Goal: Task Accomplishment & Management: Use online tool/utility

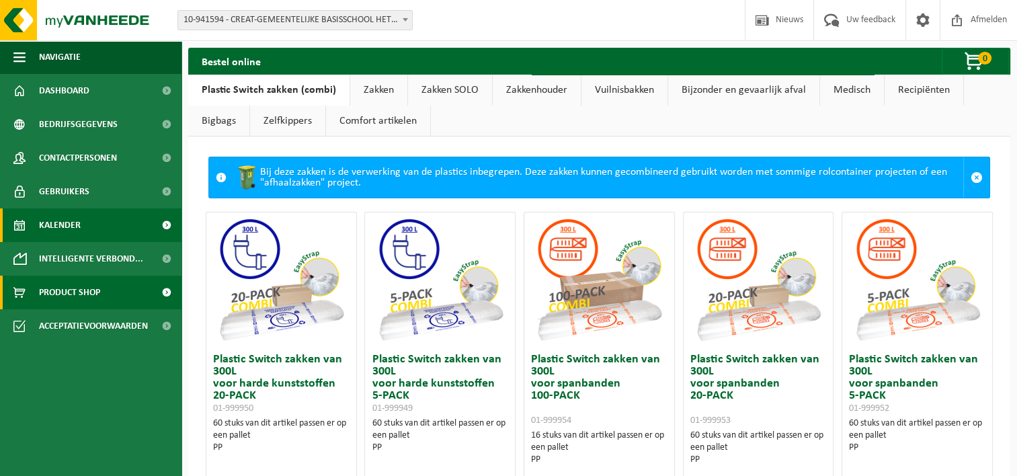
click at [75, 223] on span "Kalender" at bounding box center [60, 225] width 42 height 34
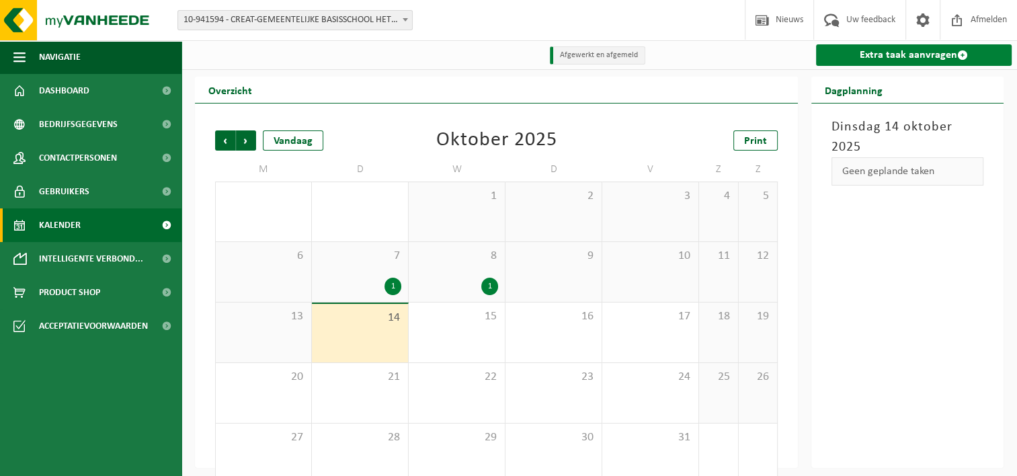
click at [866, 56] on link "Extra taak aanvragen" at bounding box center [914, 54] width 196 height 21
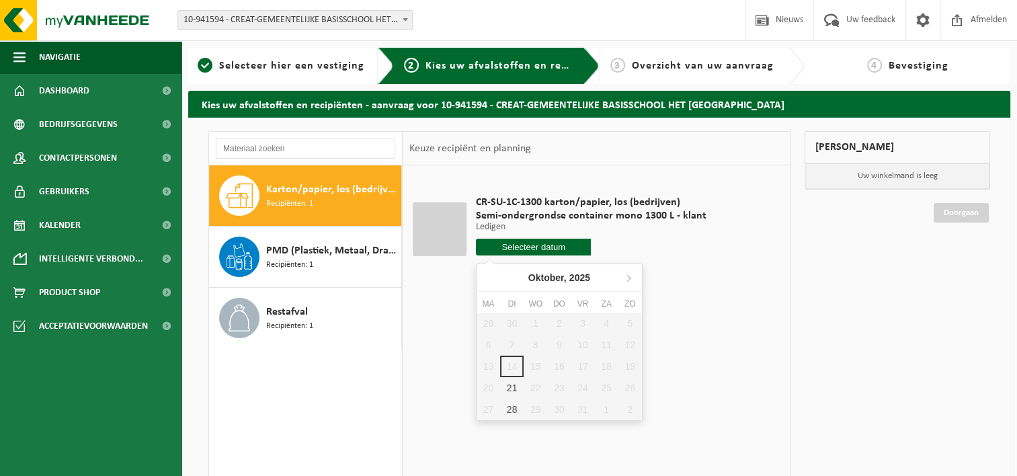
click at [566, 242] on input "text" at bounding box center [534, 247] width 116 height 17
click at [508, 387] on div "21" at bounding box center [512, 387] width 24 height 21
type input "Van 2025-10-21"
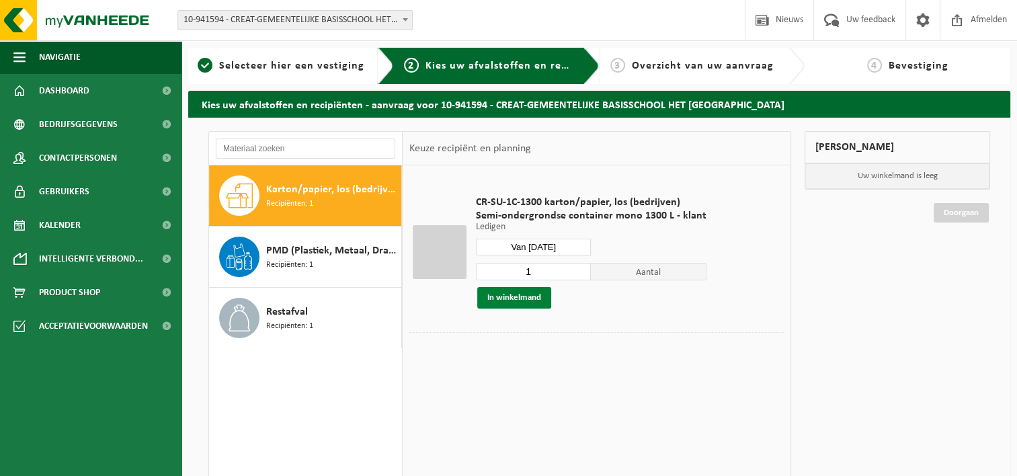
click at [523, 295] on button "In winkelmand" at bounding box center [514, 297] width 74 height 21
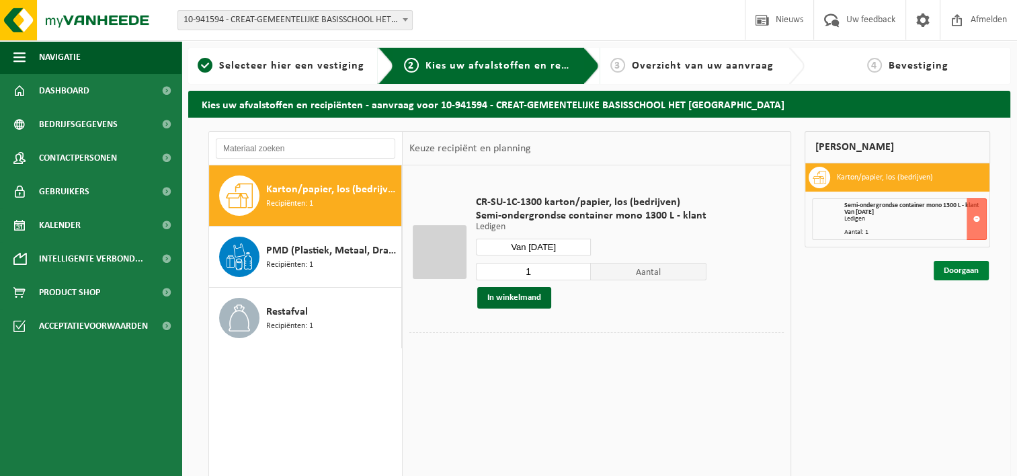
click at [967, 269] on link "Doorgaan" at bounding box center [960, 270] width 55 height 19
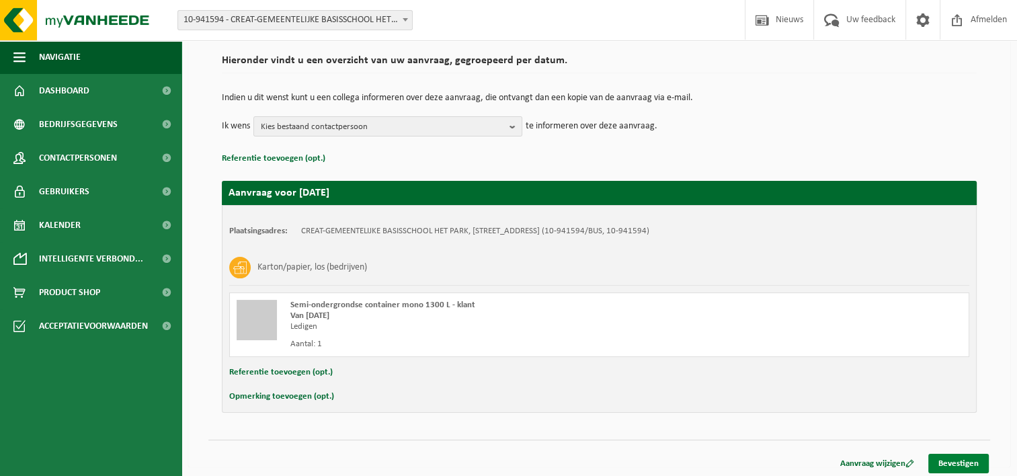
scroll to position [99, 0]
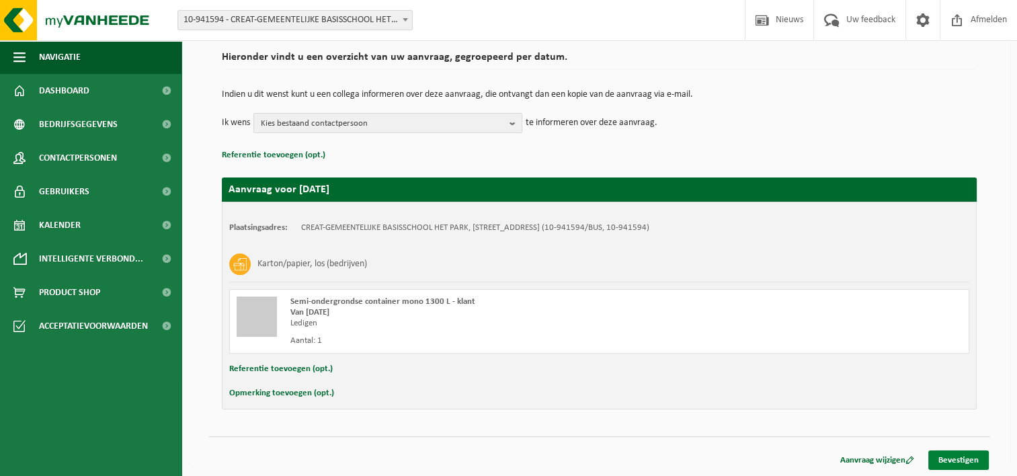
click at [958, 456] on link "Bevestigen" at bounding box center [958, 459] width 60 height 19
